Goal: Task Accomplishment & Management: Manage account settings

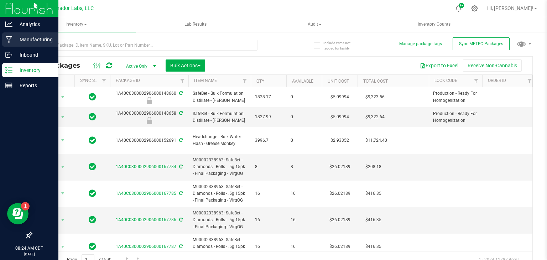
click at [12, 40] on p "Manufacturing" at bounding box center [33, 39] width 43 height 9
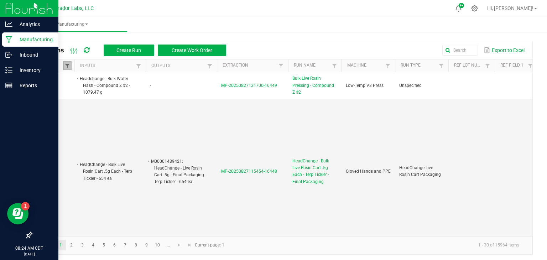
click at [68, 66] on span at bounding box center [67, 66] width 6 height 6
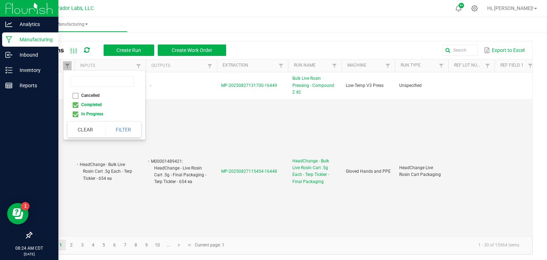
click at [75, 104] on li "Completed" at bounding box center [102, 104] width 69 height 9
checkbox input "false"
click at [117, 127] on button "Filter" at bounding box center [123, 130] width 36 height 16
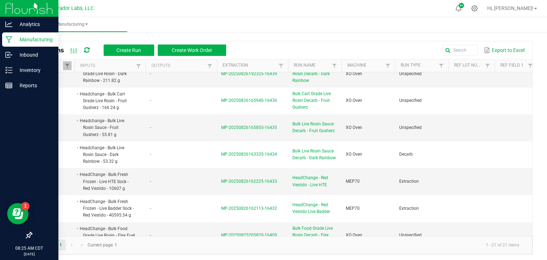
scroll to position [288, 0]
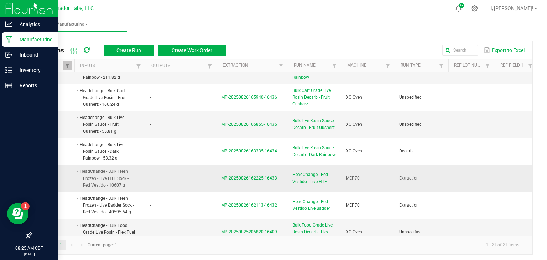
click at [226, 175] on span "MP-20250826162225-16433" at bounding box center [249, 177] width 56 height 5
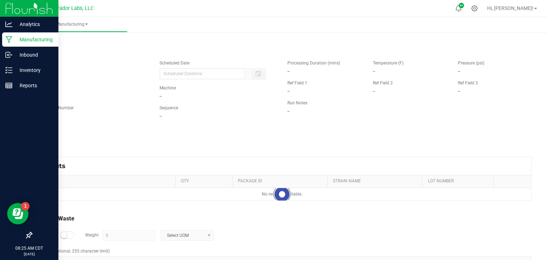
type input "[DATE] 11:21 AM"
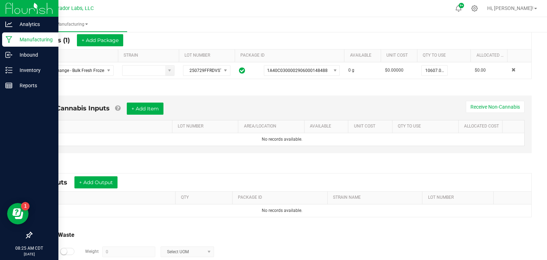
scroll to position [136, 0]
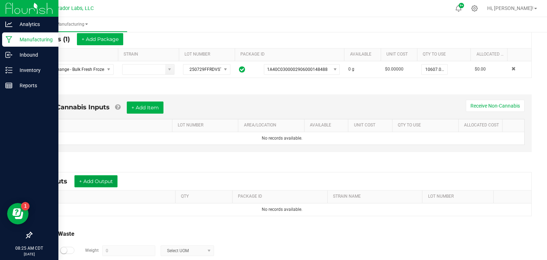
click at [99, 182] on button "+ Add Output" at bounding box center [95, 181] width 43 height 12
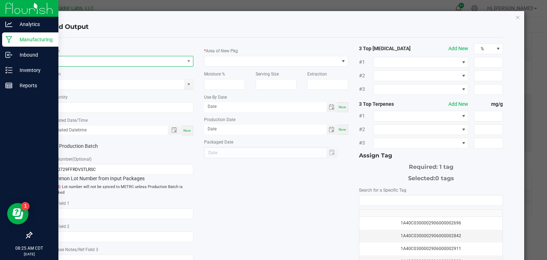
click at [172, 62] on span "NO DATA FOUND" at bounding box center [117, 61] width 134 height 10
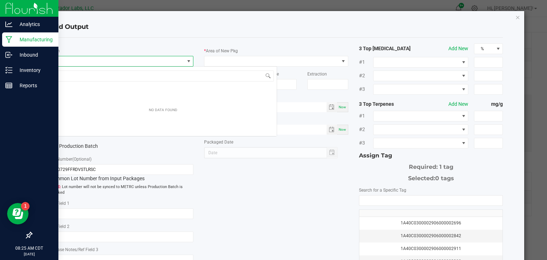
scroll to position [10, 144]
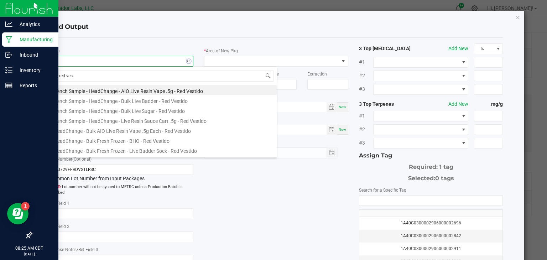
type input "red vest"
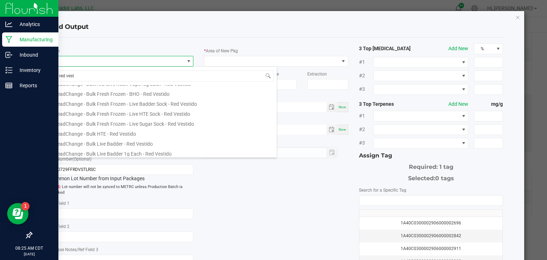
scroll to position [49, 0]
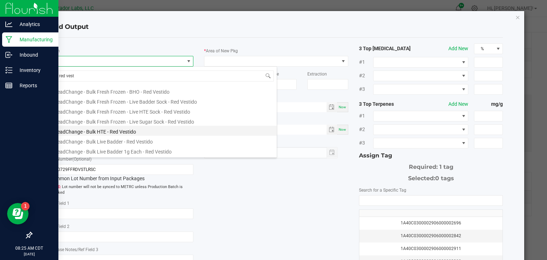
click at [113, 131] on li "HeadChange - Bulk HTE - Red Vestido" at bounding box center [162, 131] width 227 height 10
type input "0.0000 g"
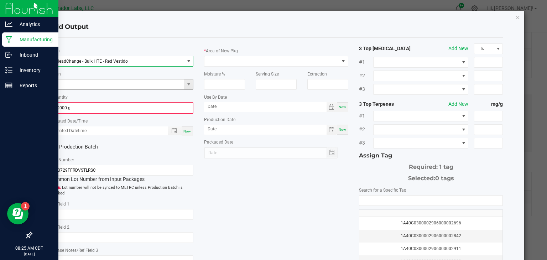
click at [167, 87] on input at bounding box center [117, 84] width 134 height 10
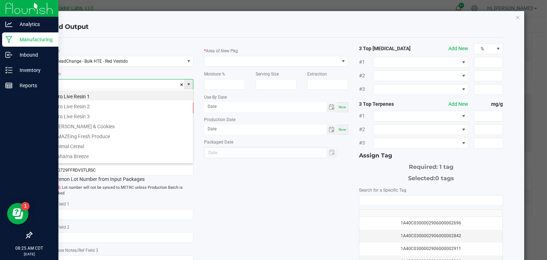
scroll to position [10, 144]
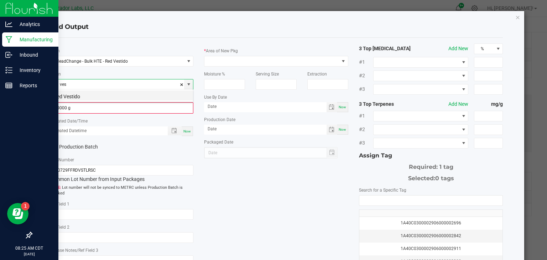
click at [153, 93] on li "Red Vestido" at bounding box center [120, 95] width 143 height 10
type input "Red Vestido"
click at [152, 105] on input "0.0000 g" at bounding box center [121, 108] width 143 height 10
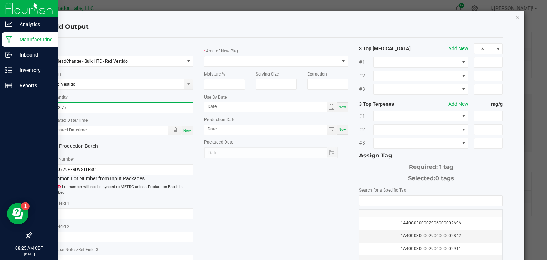
click at [187, 130] on span "Now" at bounding box center [186, 130] width 7 height 4
type input "472.7700 g"
type input "[DATE] 8:25 AM"
type input "[DATE]"
click at [51, 146] on icon at bounding box center [52, 146] width 5 height 0
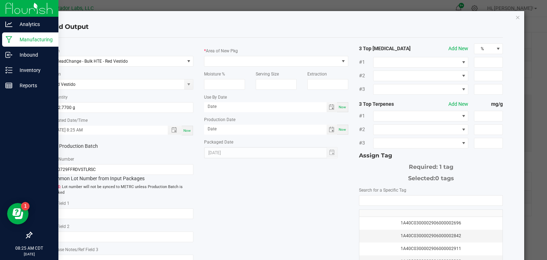
click at [0, 0] on input "Production Batch" at bounding box center [0, 0] width 0 height 0
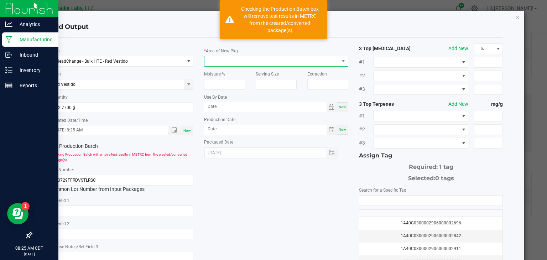
click at [229, 61] on span at bounding box center [271, 61] width 134 height 10
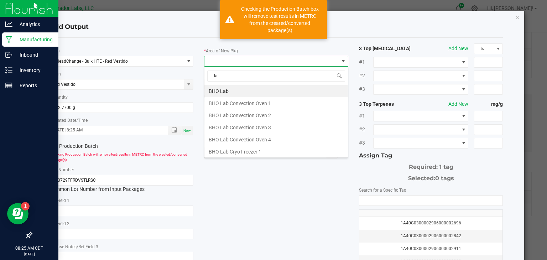
type input "lab"
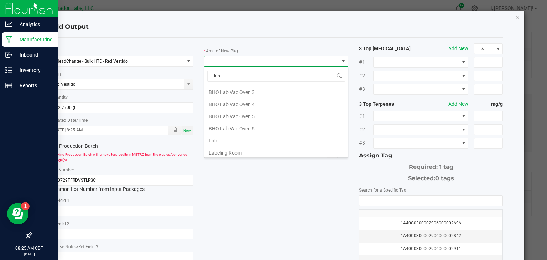
scroll to position [132, 0]
click at [226, 139] on li "Lab" at bounding box center [275, 140] width 143 height 12
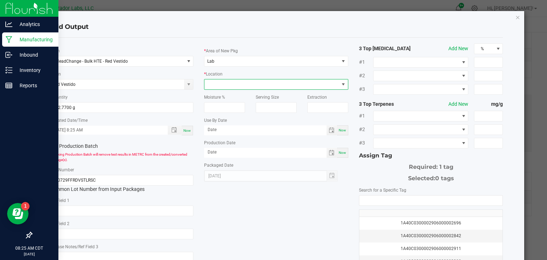
click at [284, 83] on span at bounding box center [271, 84] width 134 height 10
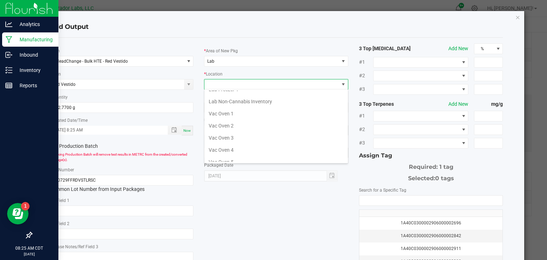
scroll to position [105, 0]
click at [252, 133] on li "Vac Oven 3" at bounding box center [275, 137] width 143 height 12
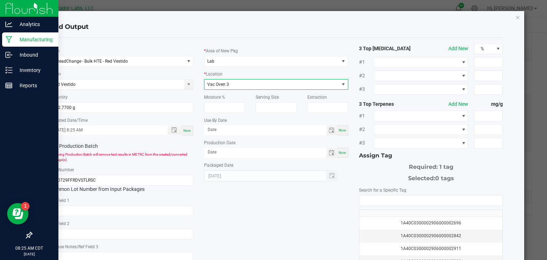
click at [346, 131] on div "Now" at bounding box center [342, 130] width 11 height 10
click at [312, 130] on input "[DATE]" at bounding box center [265, 129] width 122 height 9
type input "[DATE]"
click at [341, 151] on span "Now" at bounding box center [341, 153] width 7 height 4
type input "[DATE]"
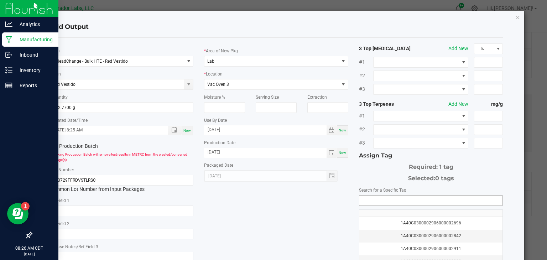
click at [371, 200] on input "NO DATA FOUND" at bounding box center [430, 200] width 143 height 10
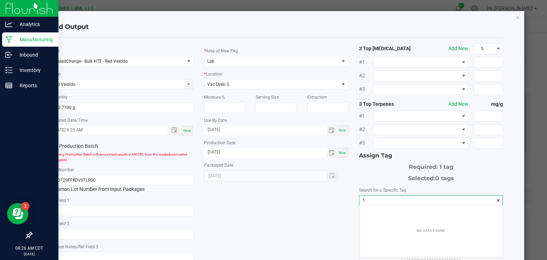
scroll to position [10, 143]
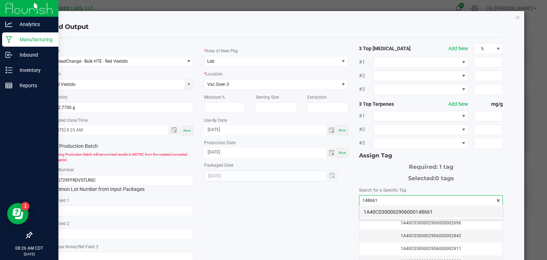
click at [385, 213] on li "1A40C0300002906000148661" at bounding box center [430, 212] width 143 height 12
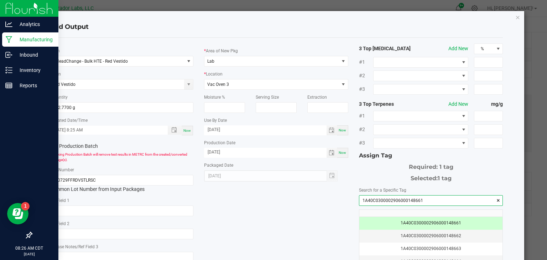
type input "1A40C0300002906000148661"
click at [284, 217] on div "* Item HeadChange - Bulk HTE - Red Vestido Strain Red Vestido * Quantity 472.77…" at bounding box center [276, 170] width 464 height 255
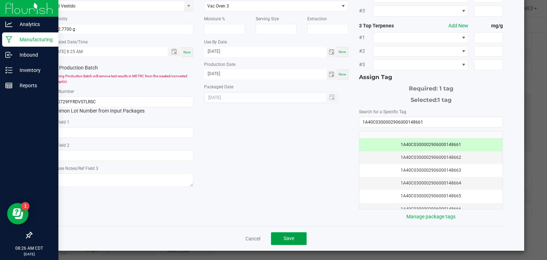
click at [288, 235] on span "Save" at bounding box center [288, 238] width 11 height 6
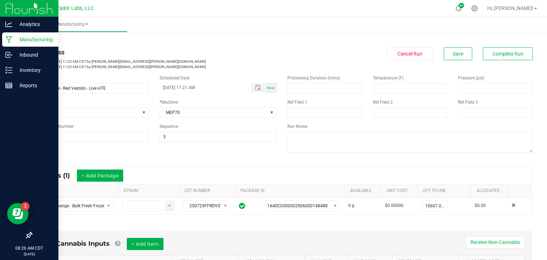
scroll to position [0, 0]
click at [309, 218] on div "* Inputs (1) + Add Package ITEM STRAIN LOT NUMBER PACKAGE ID AVAILABLE Unit Cos…" at bounding box center [282, 190] width 512 height 61
click at [496, 55] on span "Complete Run" at bounding box center [507, 54] width 31 height 6
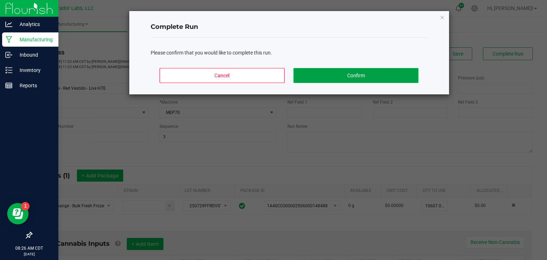
click at [390, 72] on button "Confirm" at bounding box center [355, 75] width 125 height 15
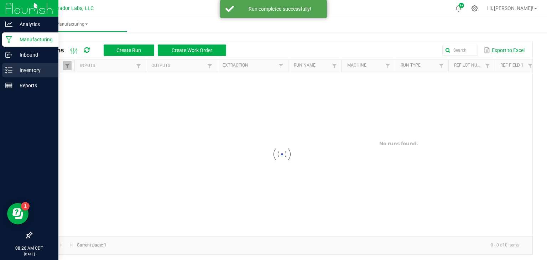
click at [12, 72] on icon at bounding box center [8, 70] width 7 height 7
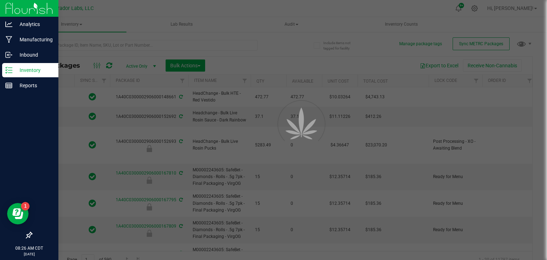
type input "[DATE]"
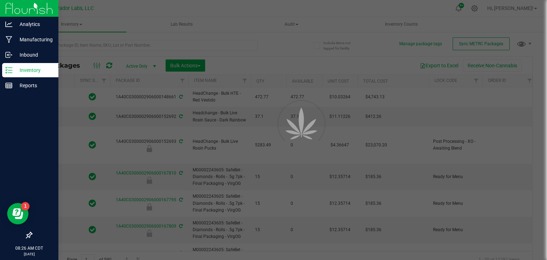
type input "[DATE]"
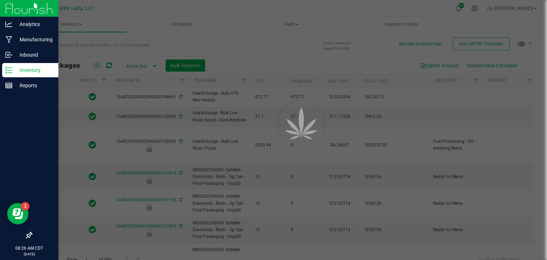
type input "[DATE]"
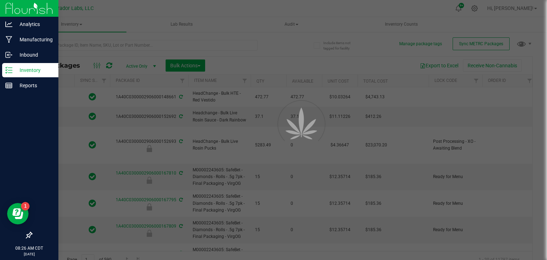
type input "[DATE]"
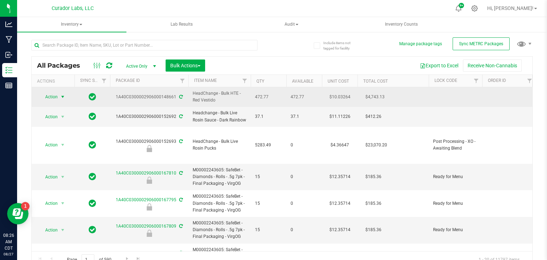
click at [59, 97] on span "select" at bounding box center [62, 97] width 9 height 10
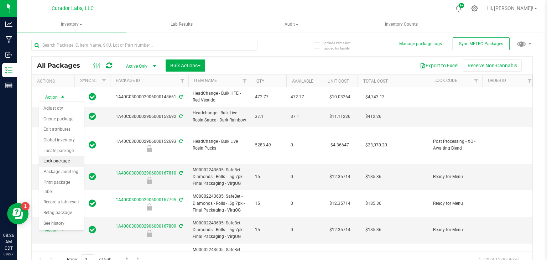
click at [57, 162] on li "Lock package" at bounding box center [61, 161] width 44 height 11
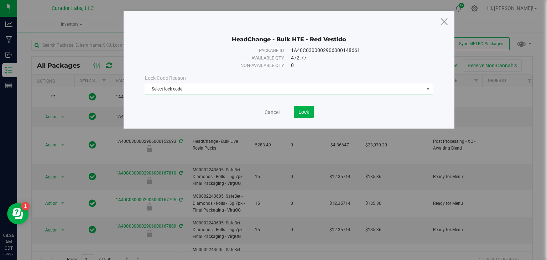
click at [205, 90] on span "Select lock code" at bounding box center [284, 89] width 278 height 10
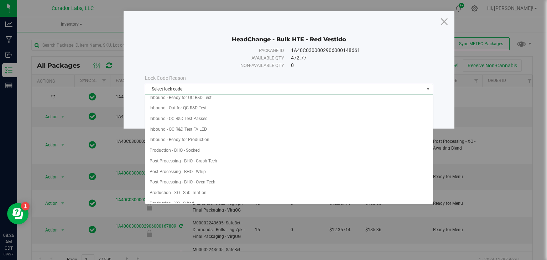
scroll to position [69, 0]
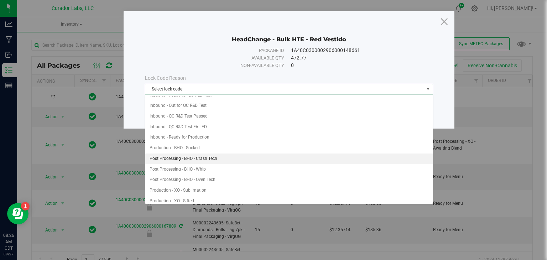
click at [247, 155] on li "Post Processing - BHO - Crash Tech" at bounding box center [288, 158] width 287 height 11
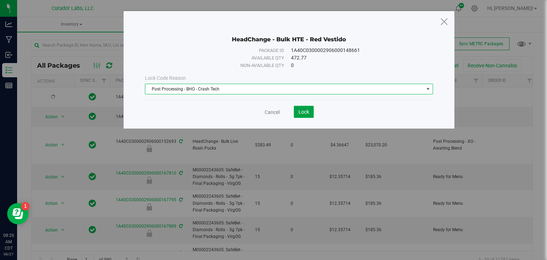
click at [299, 111] on span "Lock" at bounding box center [303, 112] width 11 height 6
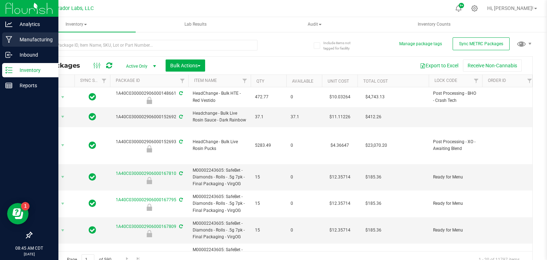
click at [12, 44] on div "Manufacturing" at bounding box center [30, 39] width 56 height 14
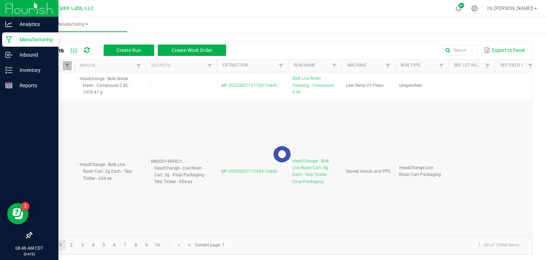
click at [70, 68] on link at bounding box center [67, 65] width 9 height 9
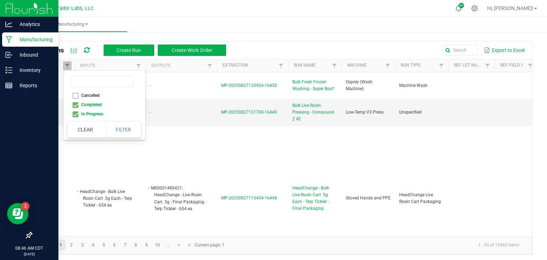
click at [76, 104] on li "Completed" at bounding box center [102, 104] width 69 height 9
checkbox input "false"
click at [122, 127] on button "Filter" at bounding box center [123, 130] width 36 height 16
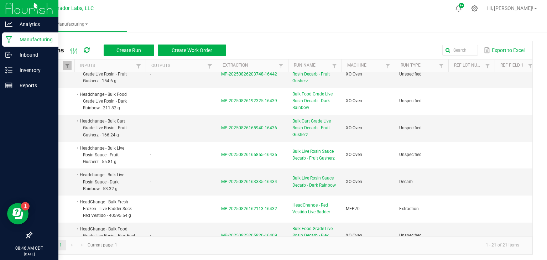
scroll to position [286, 0]
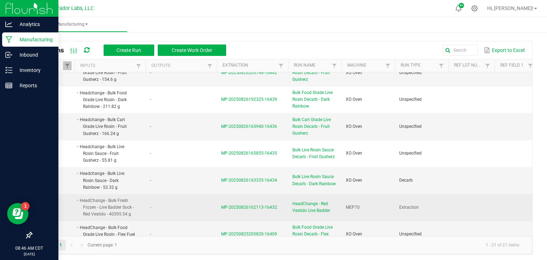
click at [225, 205] on span "MP-20250826162113-16432" at bounding box center [249, 207] width 56 height 5
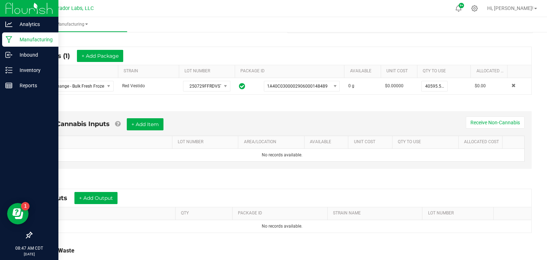
scroll to position [120, 0]
click at [89, 199] on button "+ Add Output" at bounding box center [95, 197] width 43 height 12
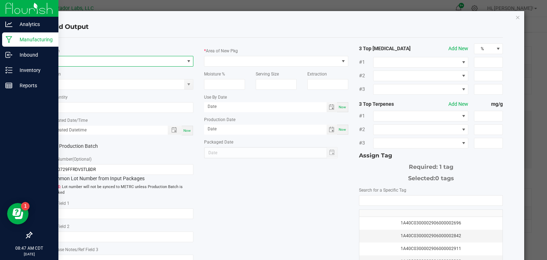
click at [177, 63] on span "NO DATA FOUND" at bounding box center [117, 61] width 134 height 10
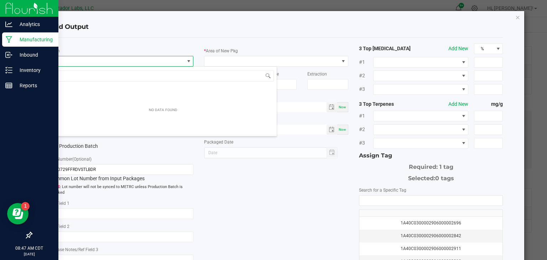
scroll to position [10, 144]
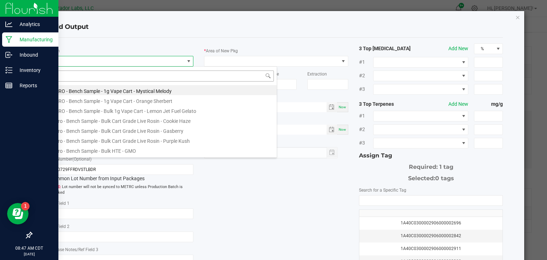
click at [181, 78] on input at bounding box center [162, 75] width 221 height 11
type input "red vest"
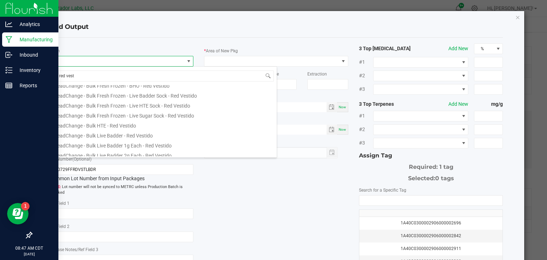
scroll to position [58, 0]
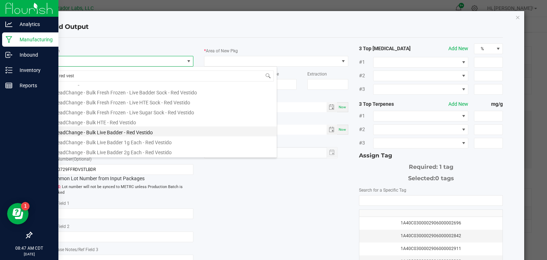
click at [139, 134] on li "HeadChange - Bulk Live Badder - Red Vestido" at bounding box center [162, 131] width 227 height 10
type input "0.0000 g"
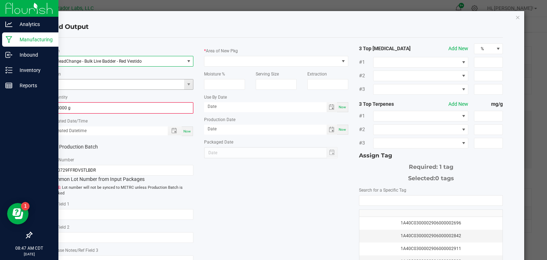
click at [129, 85] on input at bounding box center [117, 84] width 134 height 10
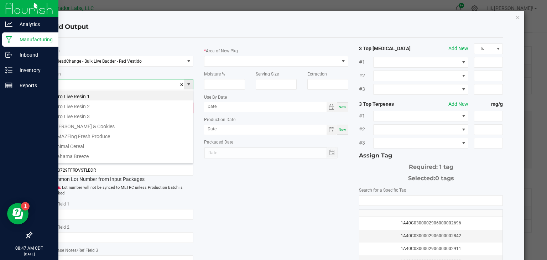
scroll to position [10, 144]
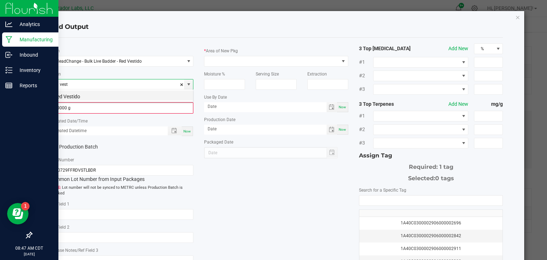
click at [112, 93] on li "Red Vestido" at bounding box center [120, 95] width 143 height 10
type input "Red Vestido"
click at [113, 105] on input "0.0000 g" at bounding box center [121, 108] width 143 height 10
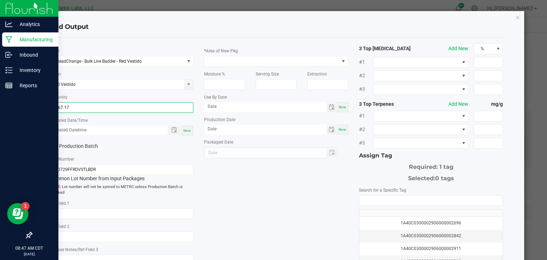
type input "1667.1700 g"
click at [186, 128] on span "Now" at bounding box center [186, 130] width 7 height 4
type input "[DATE] 8:47 AM"
type input "[DATE]"
click at [54, 146] on icon at bounding box center [52, 146] width 5 height 0
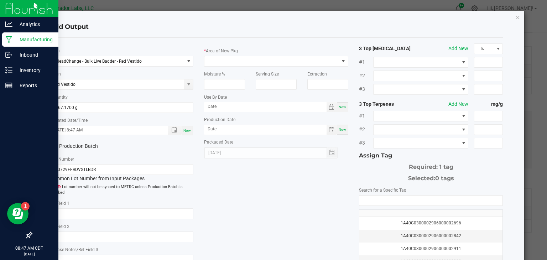
click at [0, 0] on input "Production Batch" at bounding box center [0, 0] width 0 height 0
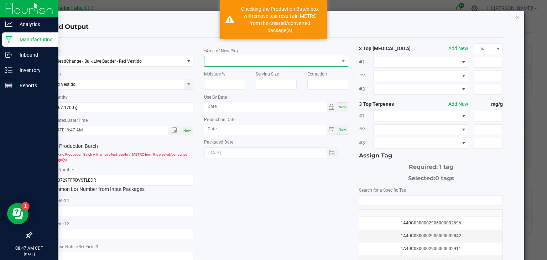
click at [214, 62] on span at bounding box center [271, 61] width 134 height 10
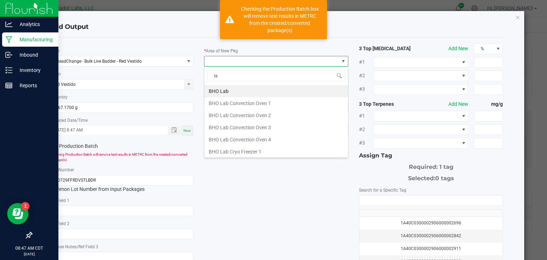
type input "lab"
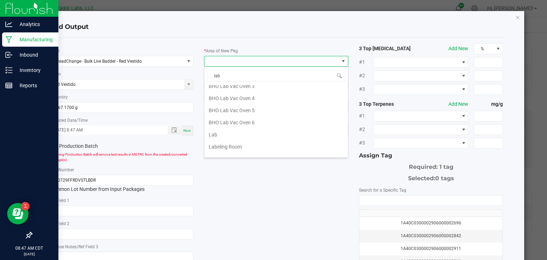
scroll to position [138, 0]
click at [230, 131] on li "Lab" at bounding box center [275, 134] width 143 height 12
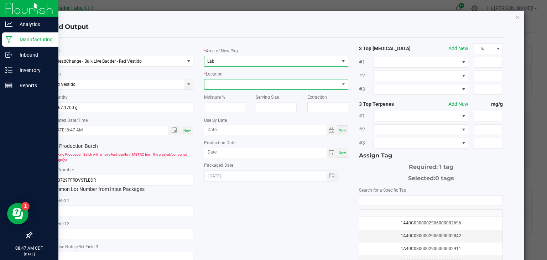
click at [265, 86] on span at bounding box center [271, 84] width 134 height 10
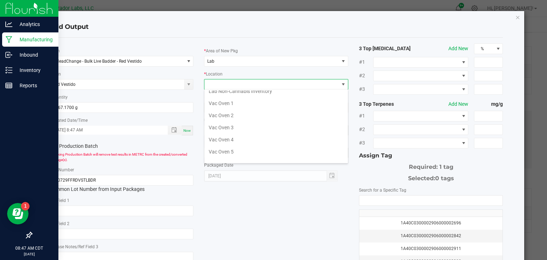
scroll to position [120, 0]
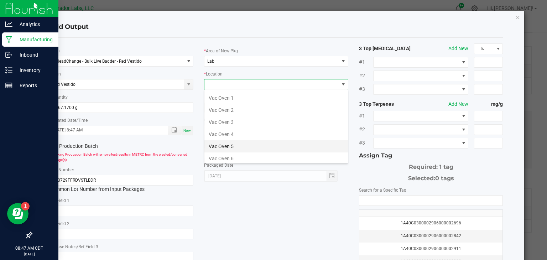
click at [262, 142] on li "Vac Oven 5" at bounding box center [275, 146] width 143 height 12
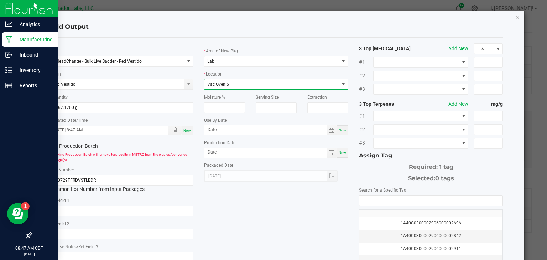
click at [342, 130] on span "Now" at bounding box center [341, 130] width 7 height 4
click at [293, 130] on input "[DATE]" at bounding box center [265, 129] width 122 height 9
type input "[DATE]"
click at [343, 153] on span "Now" at bounding box center [341, 153] width 7 height 4
type input "[DATE]"
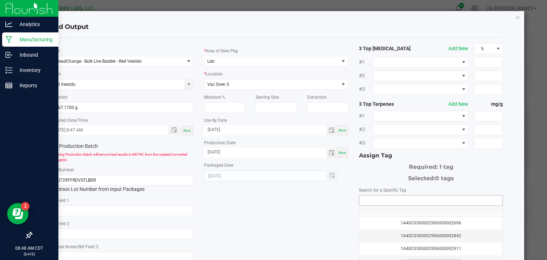
click at [366, 201] on input "NO DATA FOUND" at bounding box center [430, 200] width 143 height 10
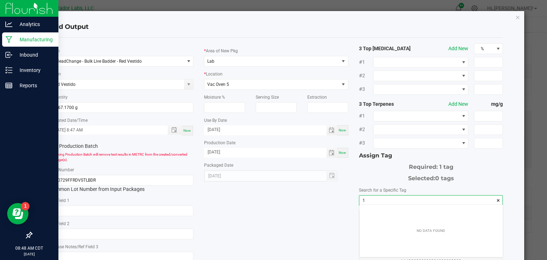
scroll to position [10, 143]
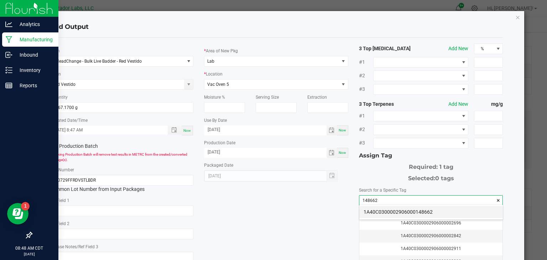
click at [373, 210] on li "1A40C0300002906000148662" at bounding box center [430, 212] width 143 height 12
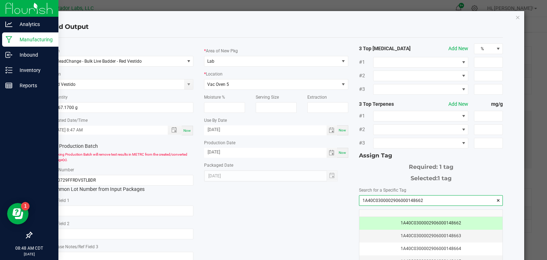
type input "1A40C0300002906000148662"
click at [278, 211] on div "* Item HeadChange - Bulk Live Badder - Red Vestido Strain Red Vestido * Quantit…" at bounding box center [276, 170] width 464 height 255
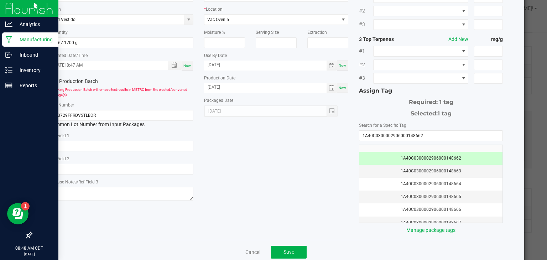
scroll to position [78, 0]
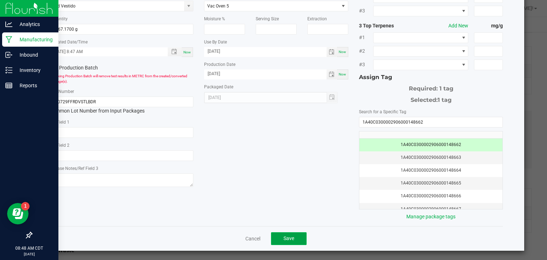
click at [284, 236] on span "Save" at bounding box center [288, 238] width 11 height 6
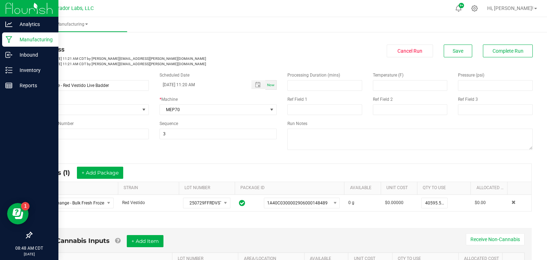
scroll to position [4, 0]
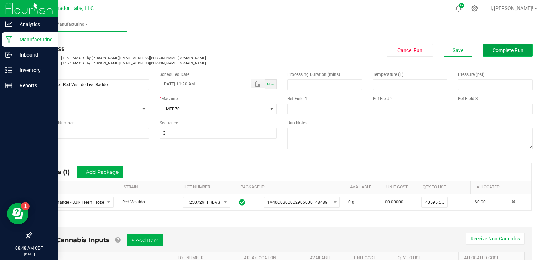
click at [497, 49] on span "Complete Run" at bounding box center [507, 50] width 31 height 6
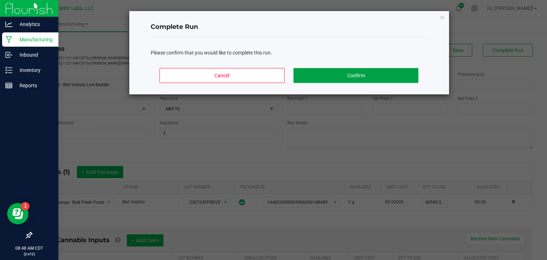
click at [375, 72] on button "Confirm" at bounding box center [355, 75] width 125 height 15
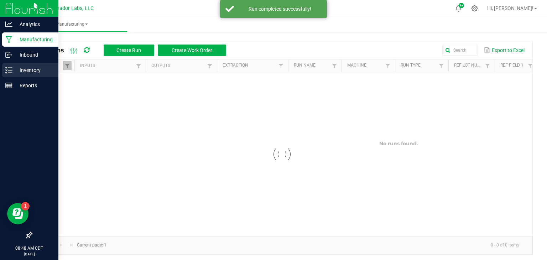
click at [10, 68] on line at bounding box center [10, 68] width 4 height 0
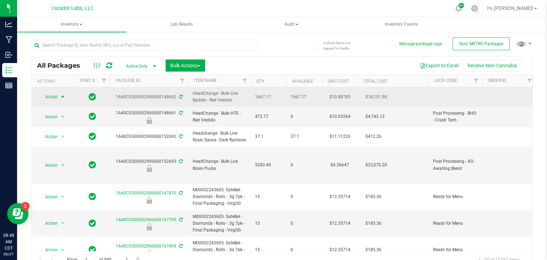
click at [60, 95] on span "select" at bounding box center [63, 97] width 6 height 6
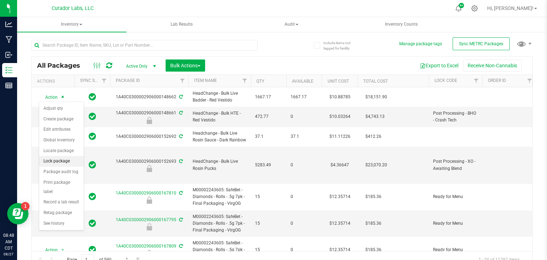
click at [61, 162] on li "Lock package" at bounding box center [61, 161] width 44 height 11
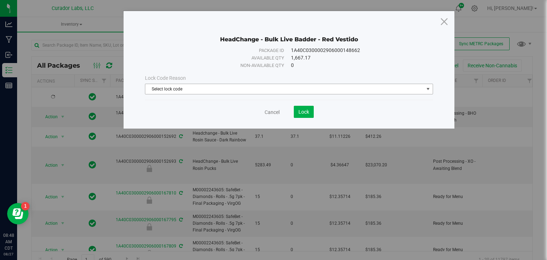
click at [205, 87] on span "Select lock code" at bounding box center [284, 89] width 278 height 10
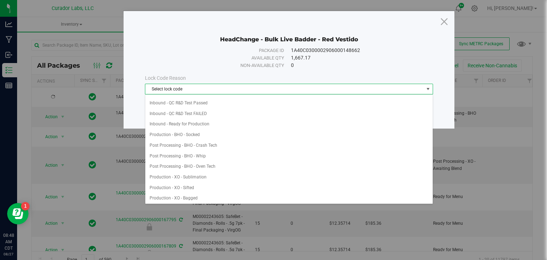
scroll to position [84, 0]
click at [206, 162] on li "Post Processing - BHO - Oven Tech" at bounding box center [288, 165] width 287 height 11
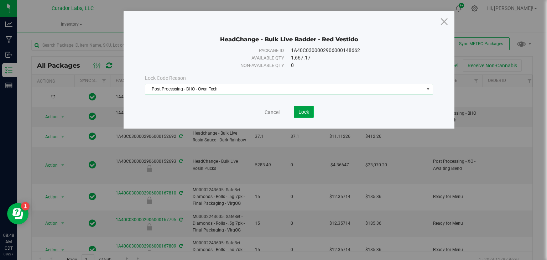
click at [304, 111] on span "Lock" at bounding box center [303, 112] width 11 height 6
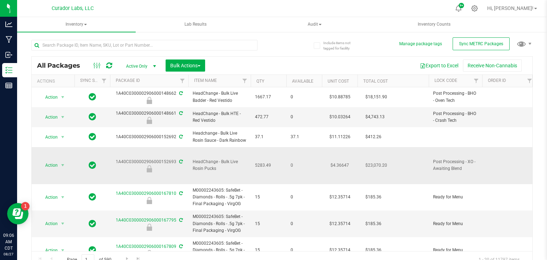
click at [511, 147] on td at bounding box center [508, 165] width 53 height 37
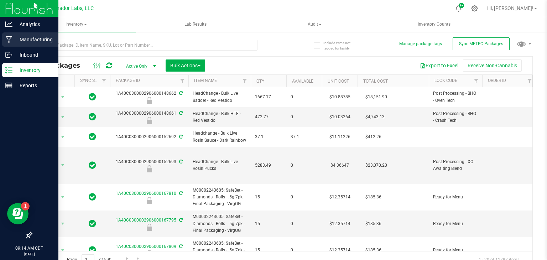
click at [10, 38] on icon at bounding box center [9, 39] width 6 height 7
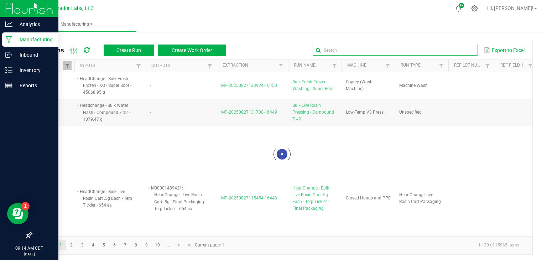
click at [457, 50] on input "text" at bounding box center [394, 50] width 165 height 11
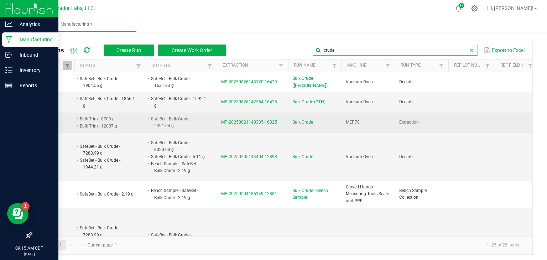
type input "crude"
click at [227, 121] on span "MP-20250821140335-16325" at bounding box center [249, 122] width 56 height 5
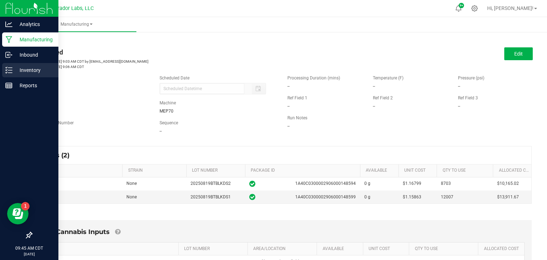
click at [9, 74] on div "Inventory" at bounding box center [30, 70] width 56 height 14
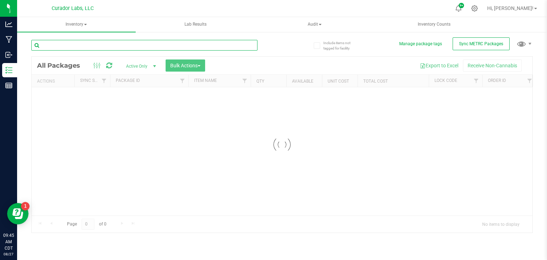
click at [138, 46] on input "text" at bounding box center [144, 45] width 226 height 11
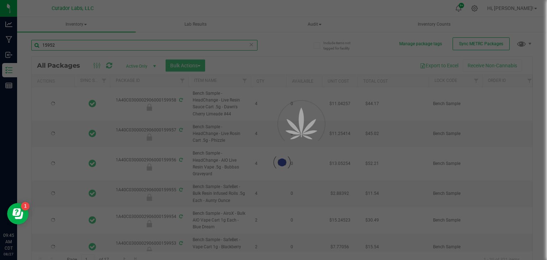
type input "159523"
type input "[DATE]"
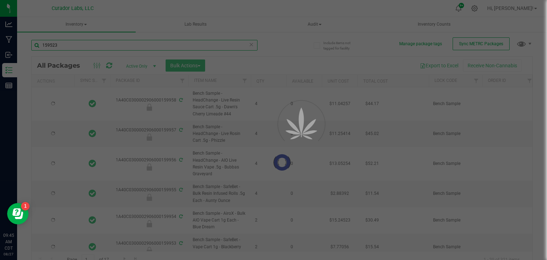
type input "[DATE]"
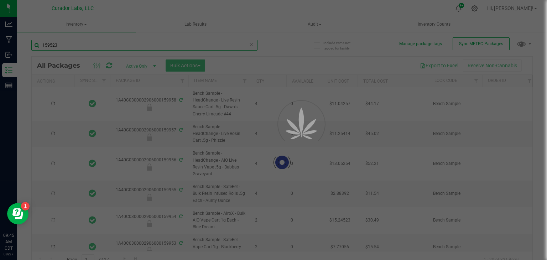
type input "[DATE]"
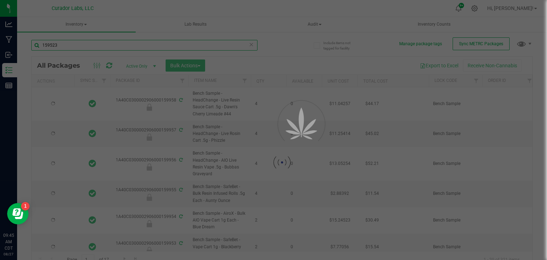
type input "[DATE]"
